Goal: Task Accomplishment & Management: Manage account settings

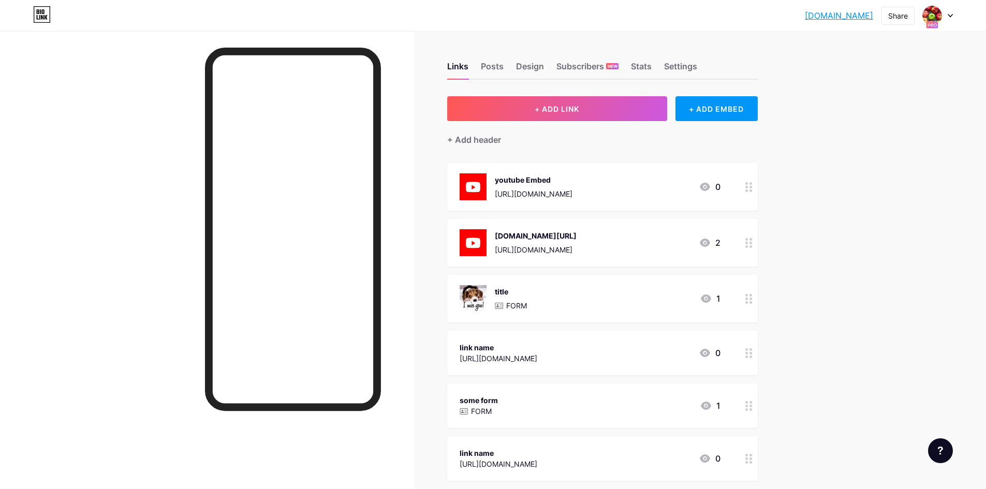
click at [839, 204] on div "[DOMAIN_NAME].... [DOMAIN_NAME] Share Switch accounts bidingtone [DOMAIN_NAME]/…" at bounding box center [493, 316] width 986 height 633
click at [685, 67] on div "Settings" at bounding box center [680, 69] width 33 height 19
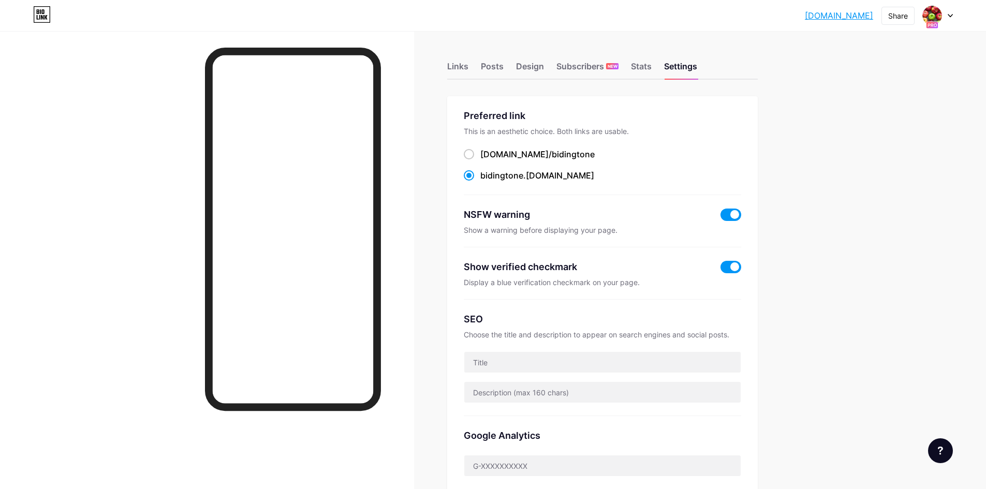
click at [731, 212] on span at bounding box center [731, 215] width 21 height 12
click at [721, 217] on input "checkbox" at bounding box center [721, 217] width 0 height 0
click at [729, 213] on span at bounding box center [731, 215] width 21 height 12
click at [721, 217] on input "checkbox" at bounding box center [721, 217] width 0 height 0
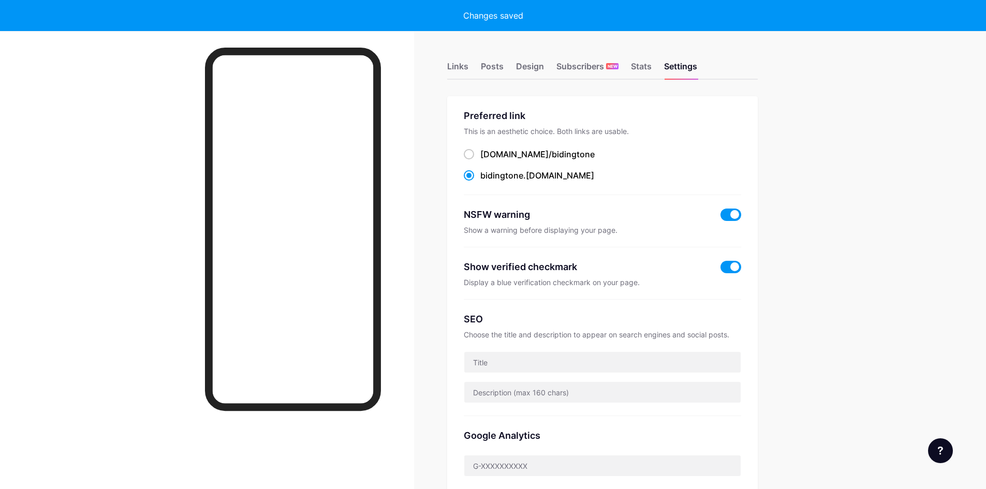
click at [729, 213] on span at bounding box center [731, 215] width 21 height 12
click at [721, 217] on input "checkbox" at bounding box center [721, 217] width 0 height 0
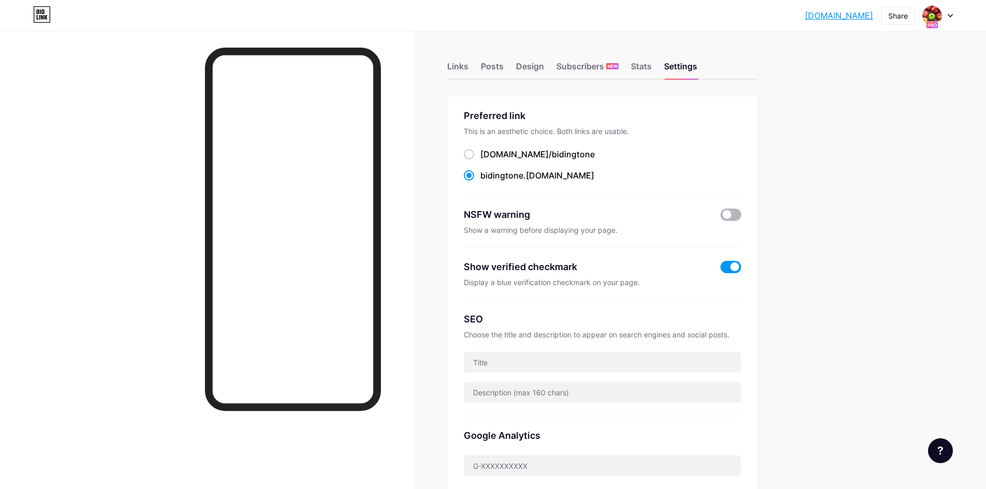
click at [729, 213] on span at bounding box center [731, 215] width 21 height 12
click at [721, 217] on input "checkbox" at bounding box center [721, 217] width 0 height 0
drag, startPoint x: 546, startPoint y: 231, endPoint x: 454, endPoint y: 214, distance: 93.2
click at [452, 215] on div "Preferred link This is an aesthetic choice. Both links are usable. [DOMAIN_NAME…" at bounding box center [602, 331] width 311 height 471
